Goal: Find specific page/section: Find specific page/section

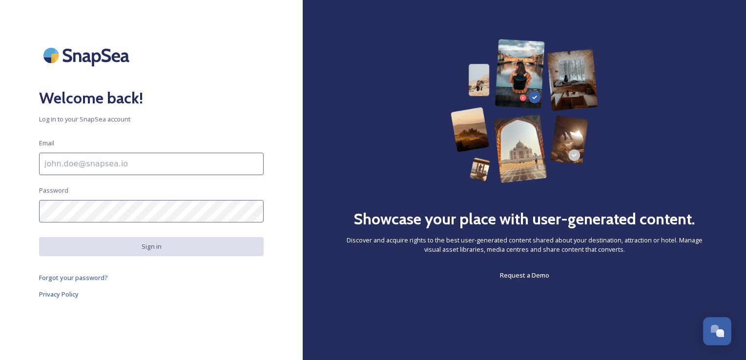
type input "[PERSON_NAME][EMAIL_ADDRESS][PERSON_NAME][DOMAIN_NAME]"
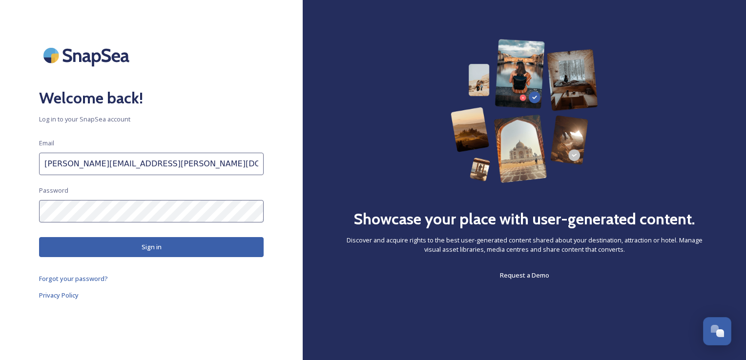
click at [141, 245] on button "Sign in" at bounding box center [151, 247] width 224 height 20
click at [153, 243] on button "Sign in" at bounding box center [151, 247] width 224 height 20
click at [167, 253] on button "Sign in" at bounding box center [151, 247] width 224 height 20
click at [242, 299] on link "Privacy Policy" at bounding box center [151, 295] width 224 height 12
click at [155, 250] on button "Sign in" at bounding box center [151, 247] width 224 height 20
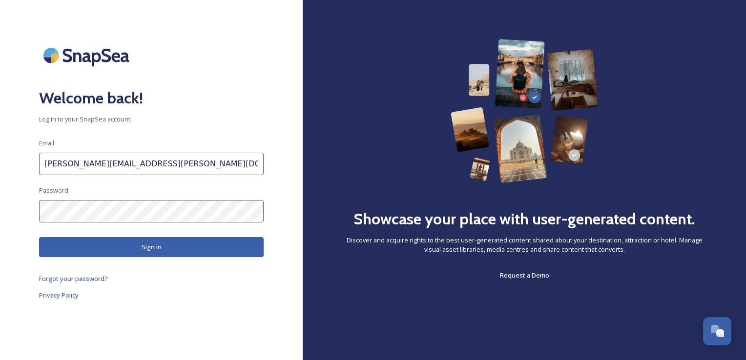
click at [263, 133] on div "Welcome back! Log in to your SnapSea account Email [PERSON_NAME][EMAIL_ADDRESS]…" at bounding box center [151, 180] width 303 height 282
click at [142, 243] on button "Sign in" at bounding box center [151, 247] width 224 height 20
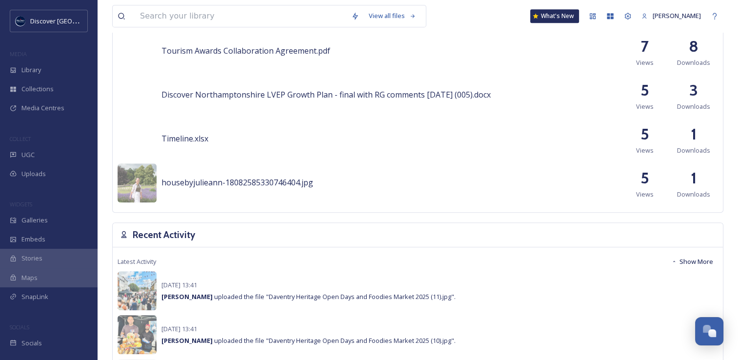
scroll to position [532, 0]
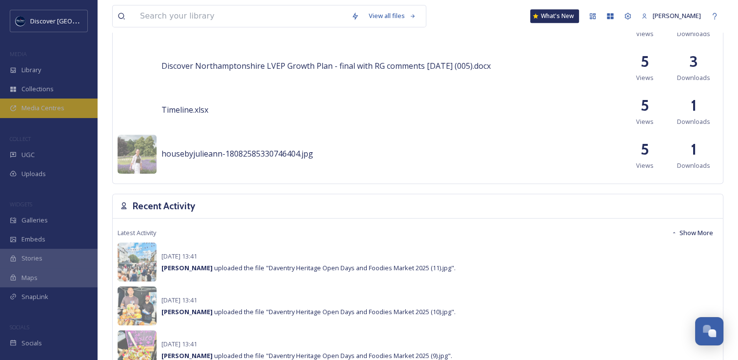
click at [58, 104] on span "Media Centres" at bounding box center [42, 107] width 43 height 9
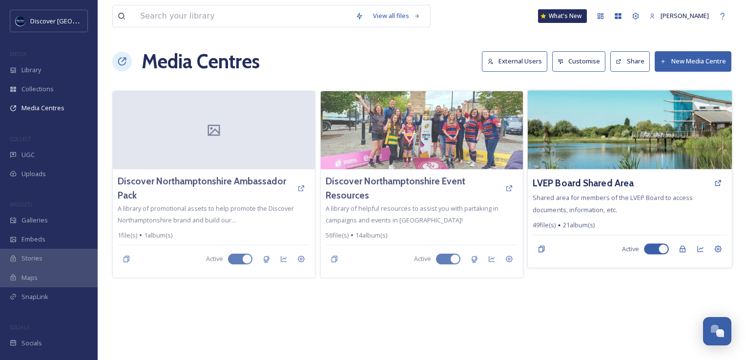
click at [617, 132] on img at bounding box center [630, 129] width 204 height 79
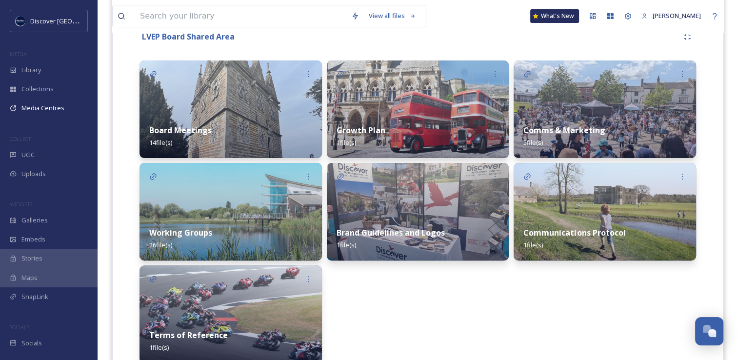
scroll to position [237, 0]
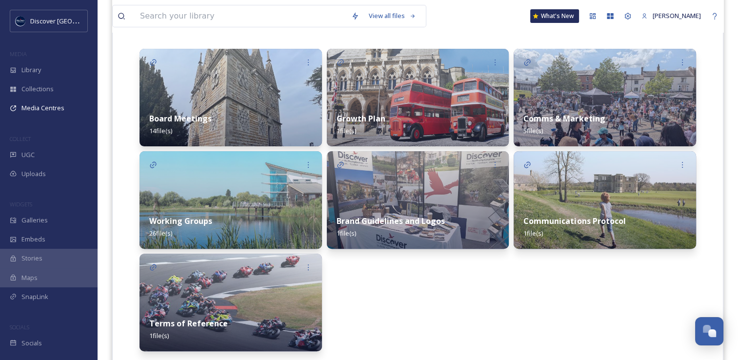
click at [223, 212] on div "Working Groups 26 file(s)" at bounding box center [231, 226] width 183 height 43
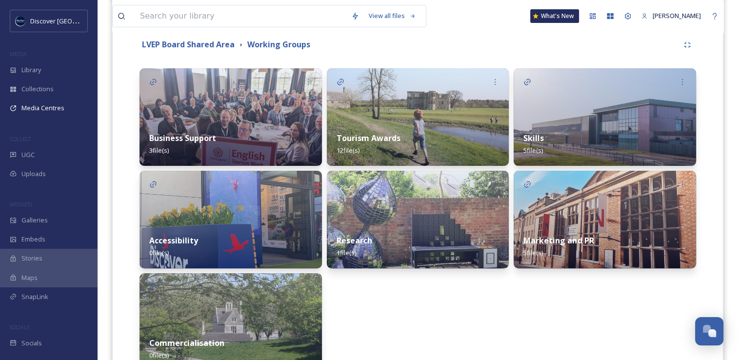
scroll to position [187, 0]
